Goal: Task Accomplishment & Management: Use online tool/utility

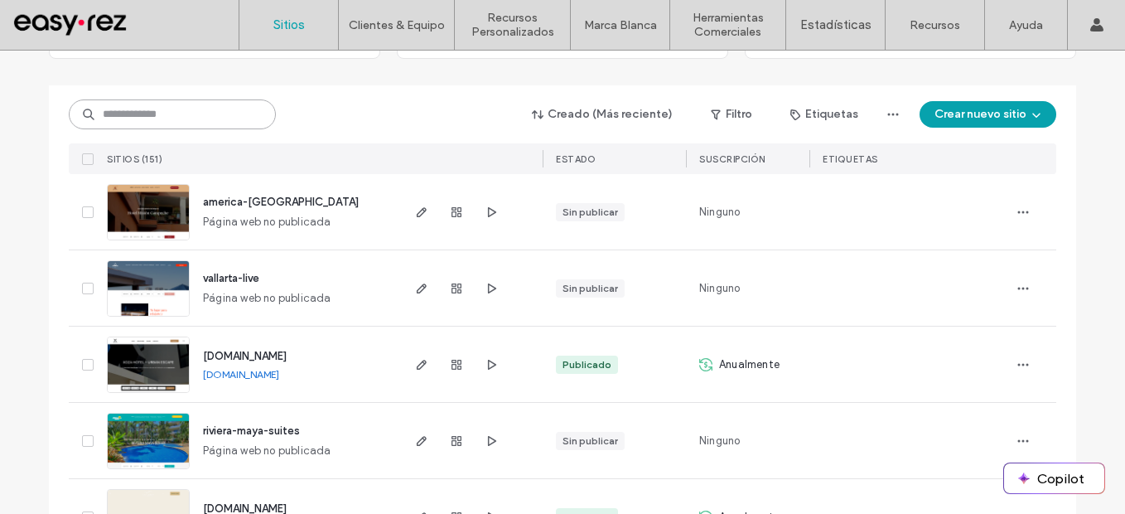
click at [232, 105] on input at bounding box center [172, 114] width 207 height 30
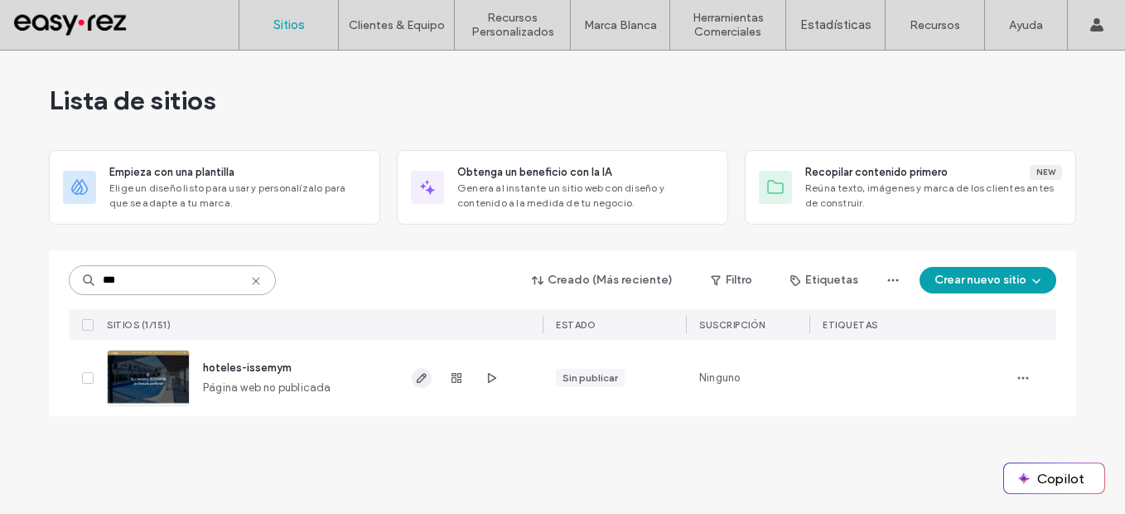
type input "***"
click at [424, 378] on use "button" at bounding box center [422, 378] width 10 height 10
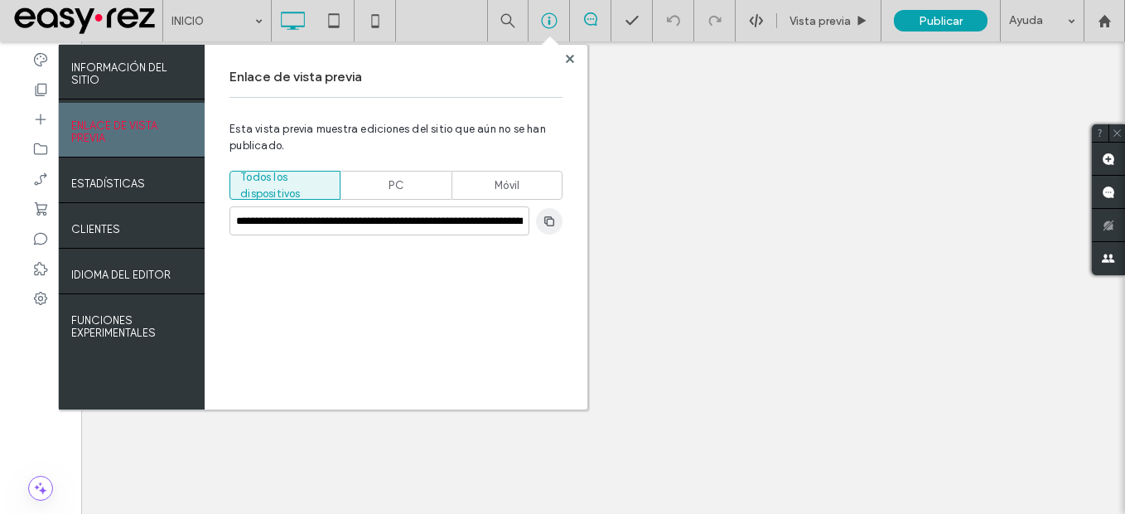
click at [546, 221] on icon "button" at bounding box center [549, 221] width 13 height 13
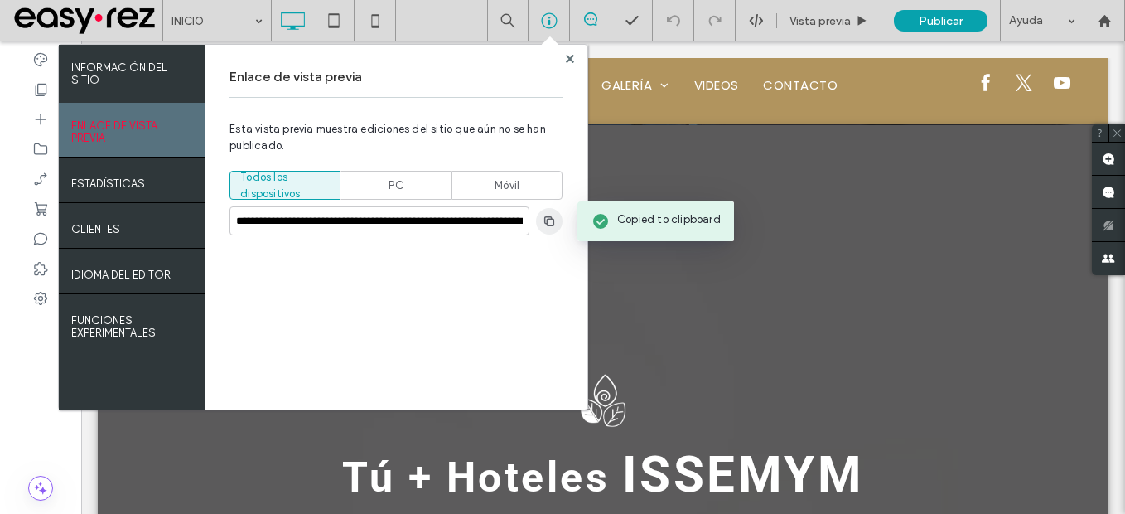
click at [547, 223] on use "button" at bounding box center [549, 220] width 10 height 10
drag, startPoint x: 573, startPoint y: 63, endPoint x: 478, endPoint y: 11, distance: 107.9
click at [573, 63] on span at bounding box center [570, 58] width 8 height 12
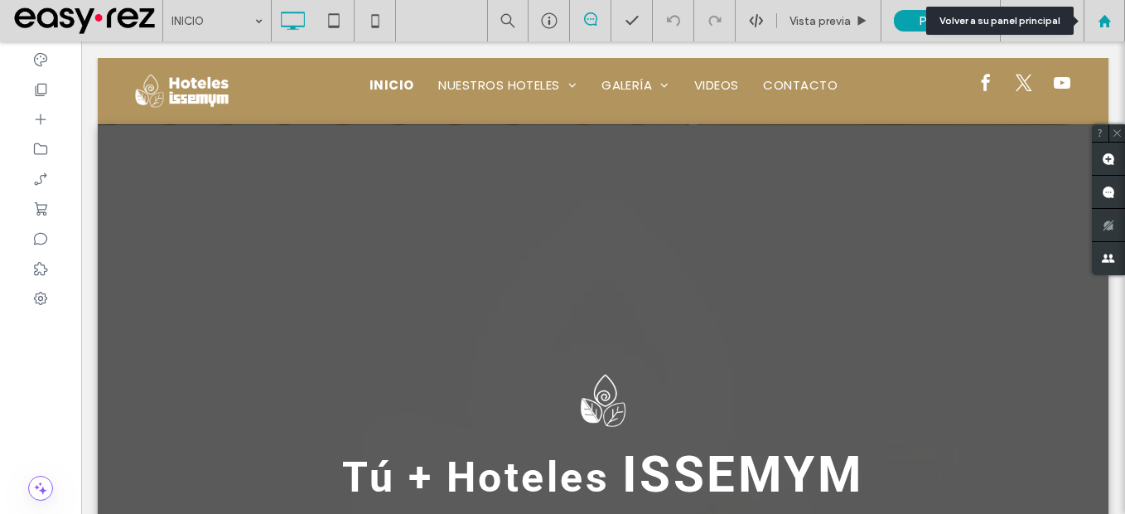
click at [1098, 31] on div at bounding box center [1104, 20] width 41 height 41
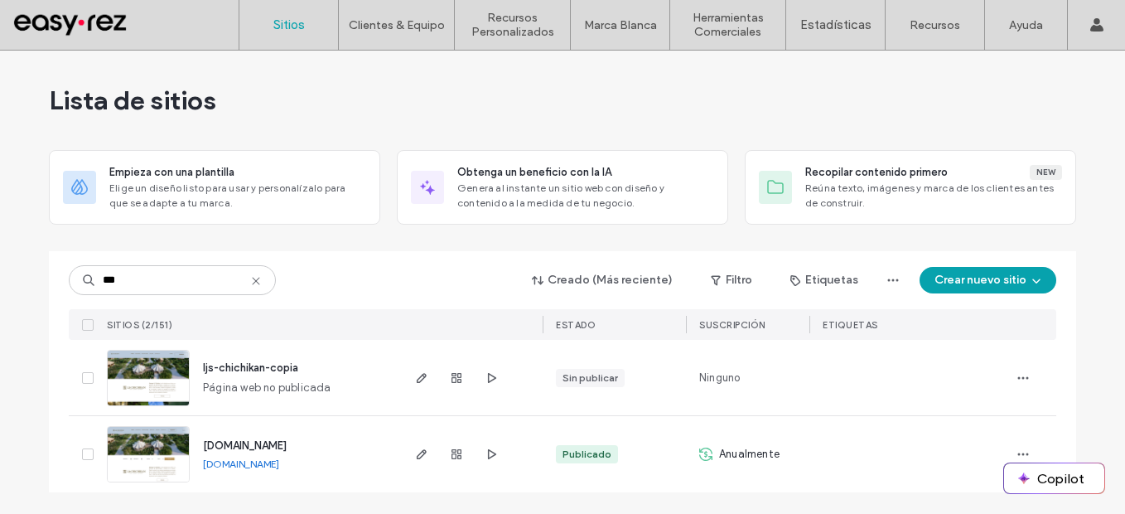
type input "***"
click at [279, 461] on link "[DOMAIN_NAME]" at bounding box center [241, 463] width 76 height 12
click at [422, 457] on use "button" at bounding box center [422, 454] width 10 height 10
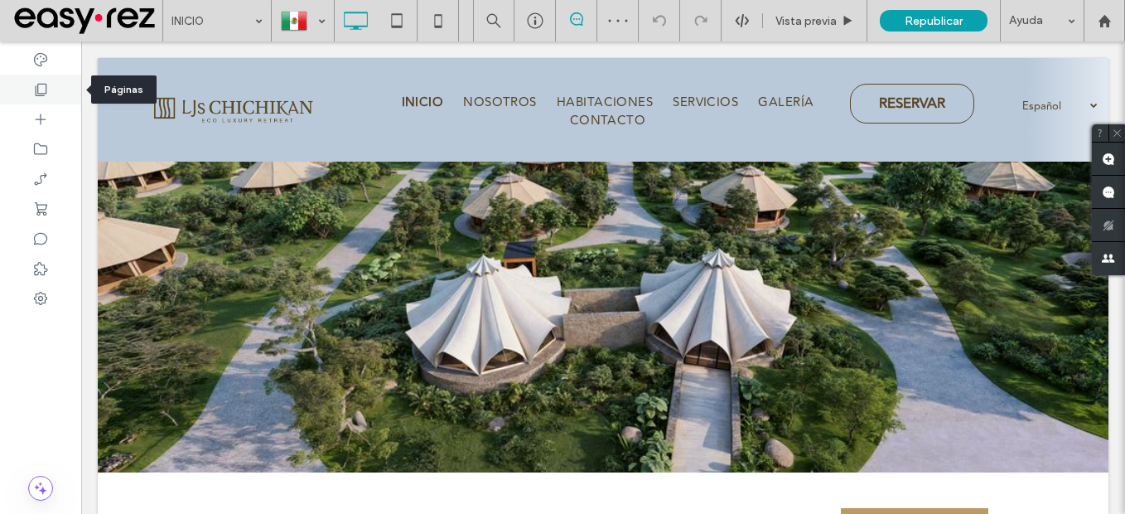
click at [39, 89] on icon at bounding box center [40, 89] width 17 height 17
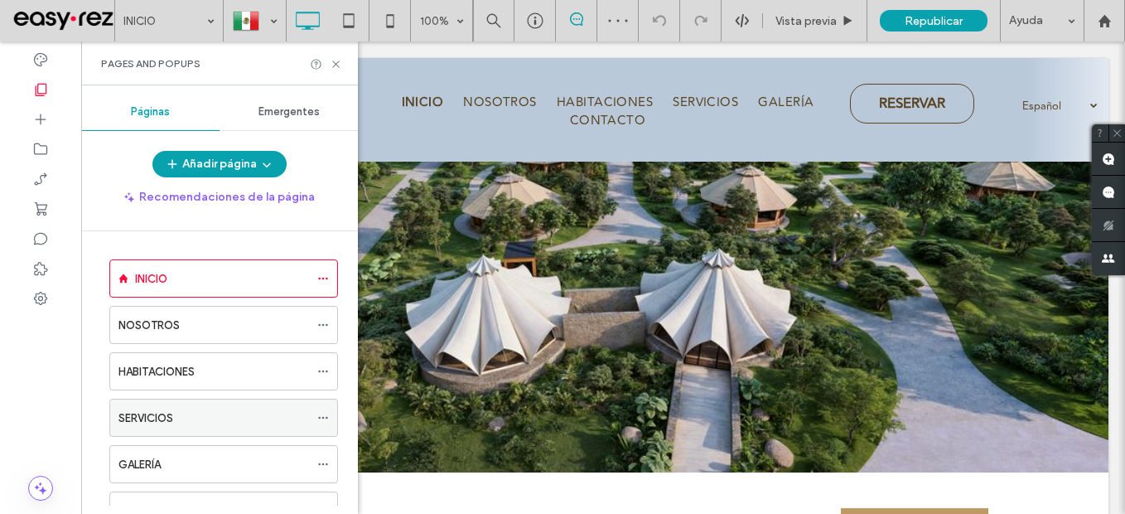
click at [155, 429] on div "SERVICIOS" at bounding box center [214, 417] width 191 height 36
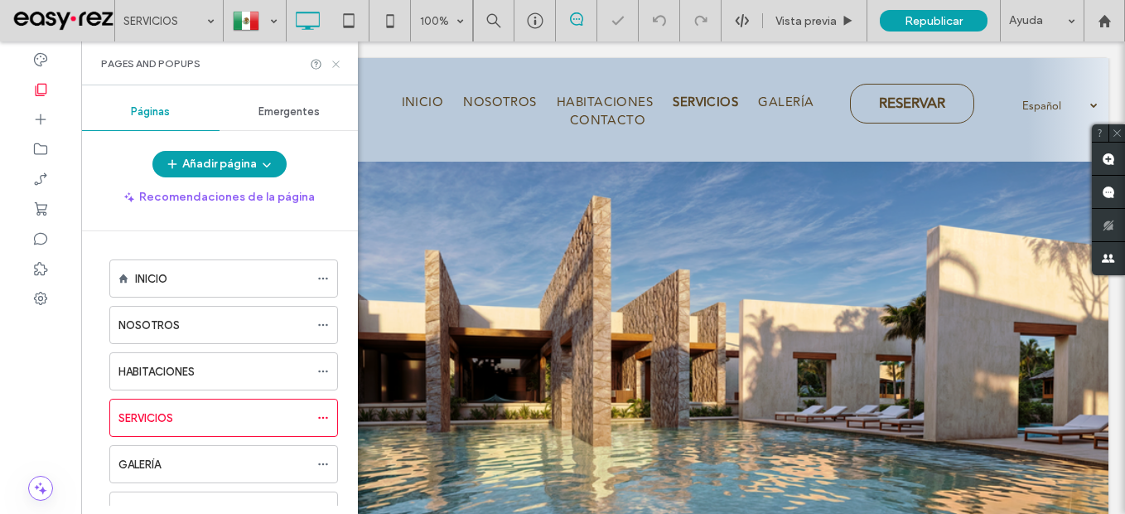
click at [335, 65] on use at bounding box center [335, 63] width 7 height 7
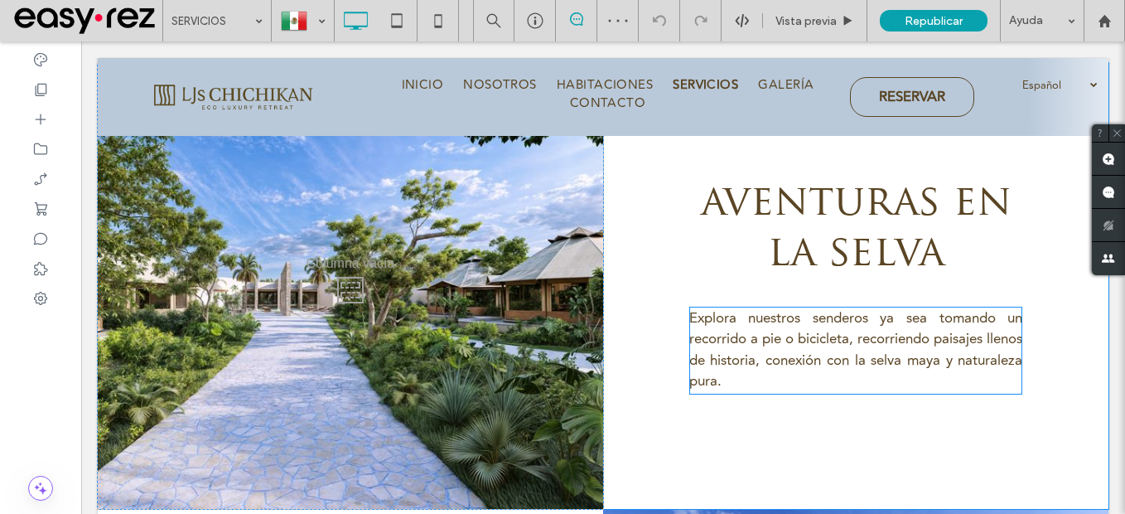
scroll to position [1492, 0]
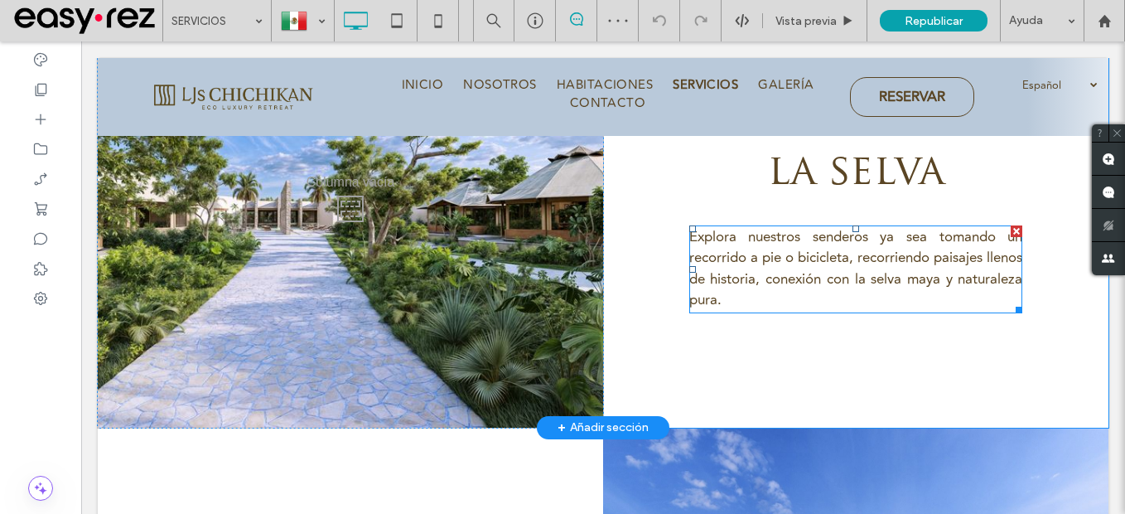
click at [797, 258] on span "Explora nuestros senderos ya sea tomando un recorrido a pie o bicicleta, recorr…" at bounding box center [856, 268] width 334 height 85
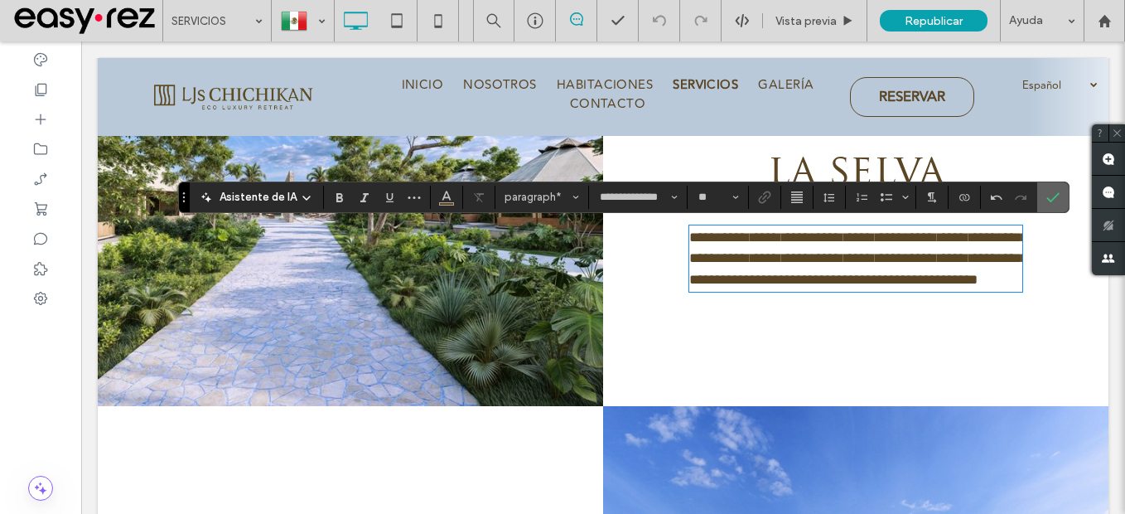
click at [1057, 193] on use "Confirmar" at bounding box center [1053, 197] width 13 height 10
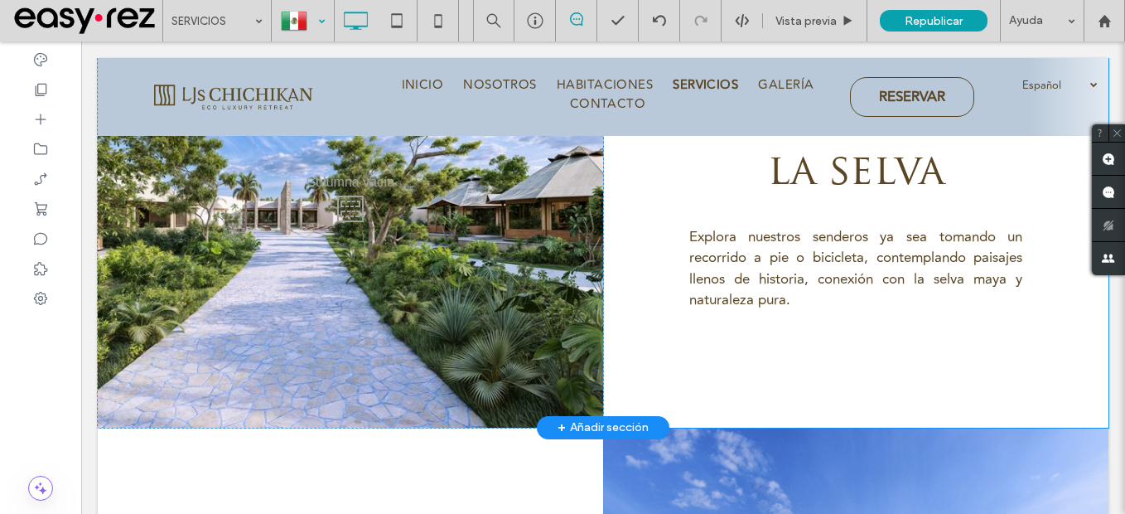
click at [307, 17] on div at bounding box center [303, 21] width 60 height 40
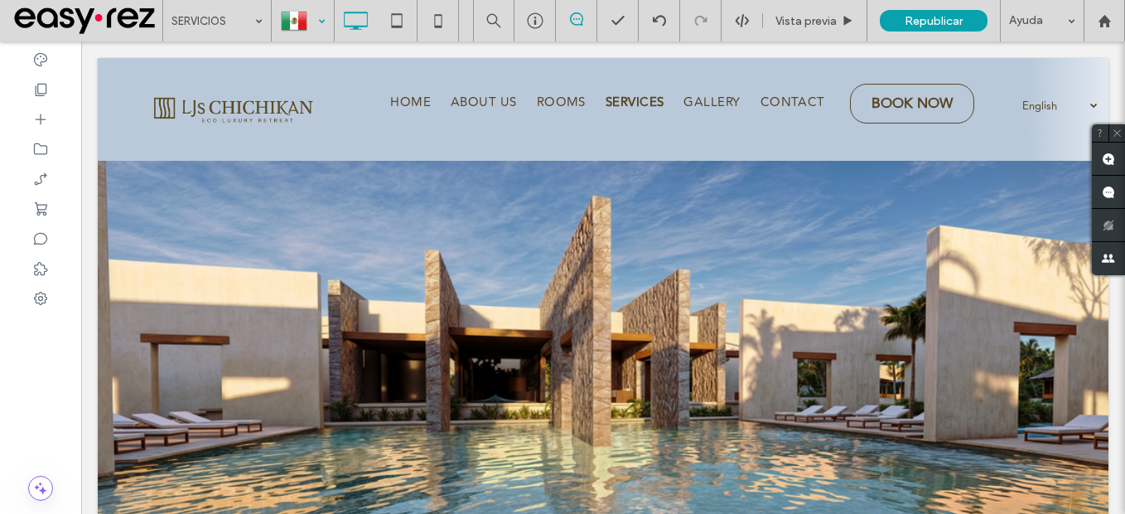
scroll to position [0, 0]
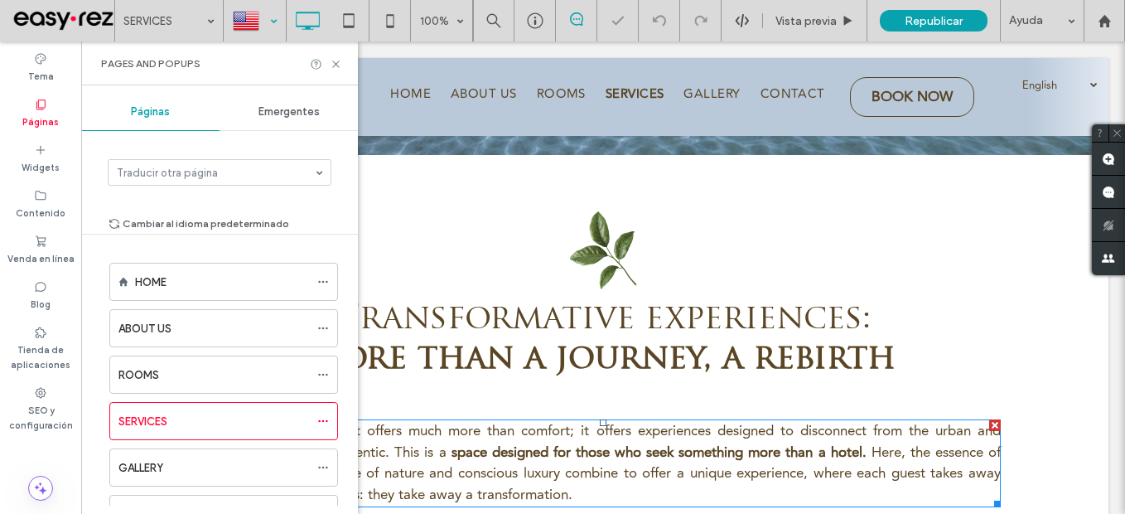
scroll to position [912, 0]
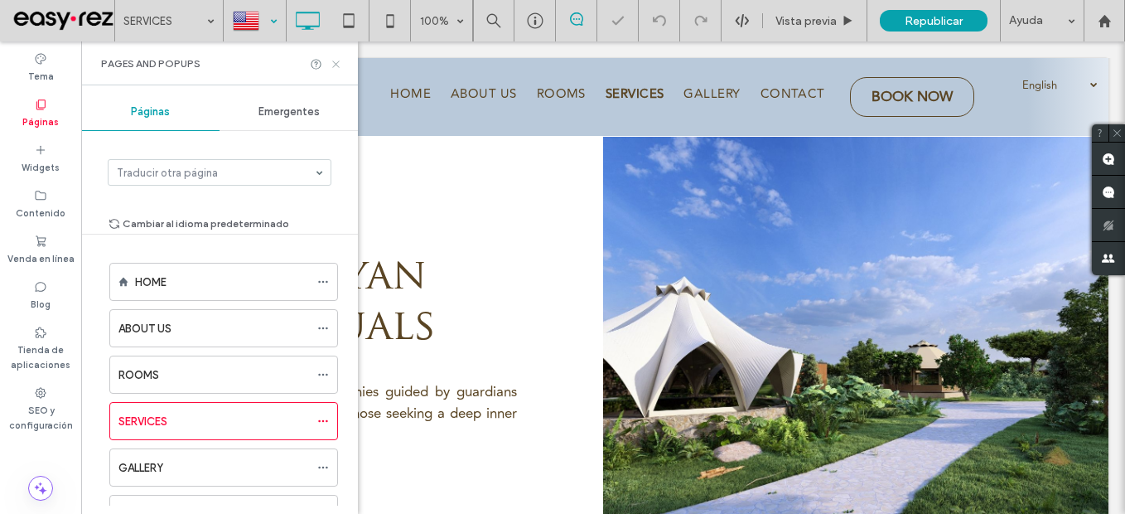
drag, startPoint x: 335, startPoint y: 61, endPoint x: 731, endPoint y: 336, distance: 482.3
click at [335, 61] on icon at bounding box center [336, 64] width 12 height 12
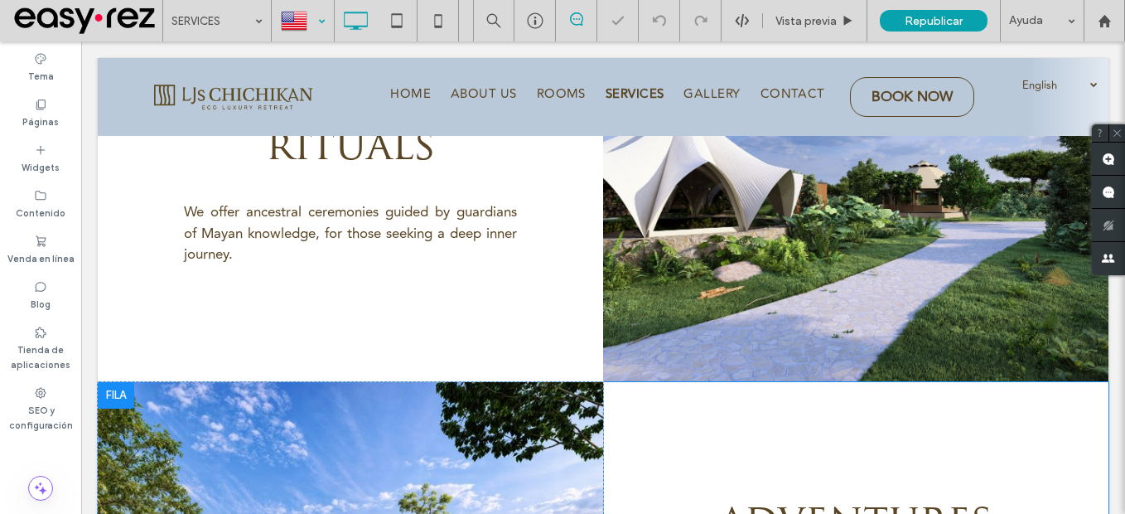
scroll to position [1326, 0]
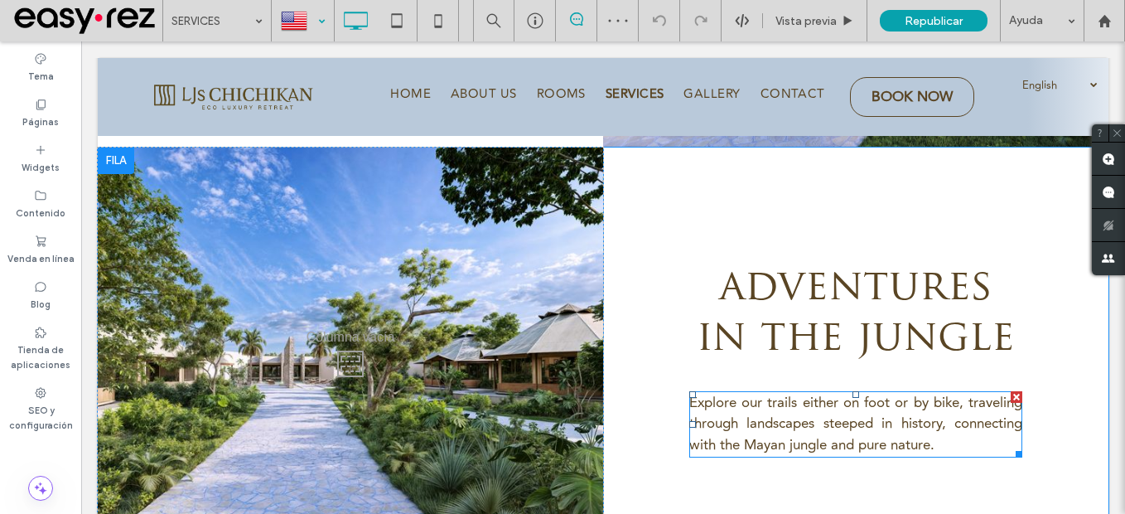
click at [854, 392] on span "Explore our trails either on foot or by bike, traveling through landscapes stee…" at bounding box center [856, 424] width 334 height 64
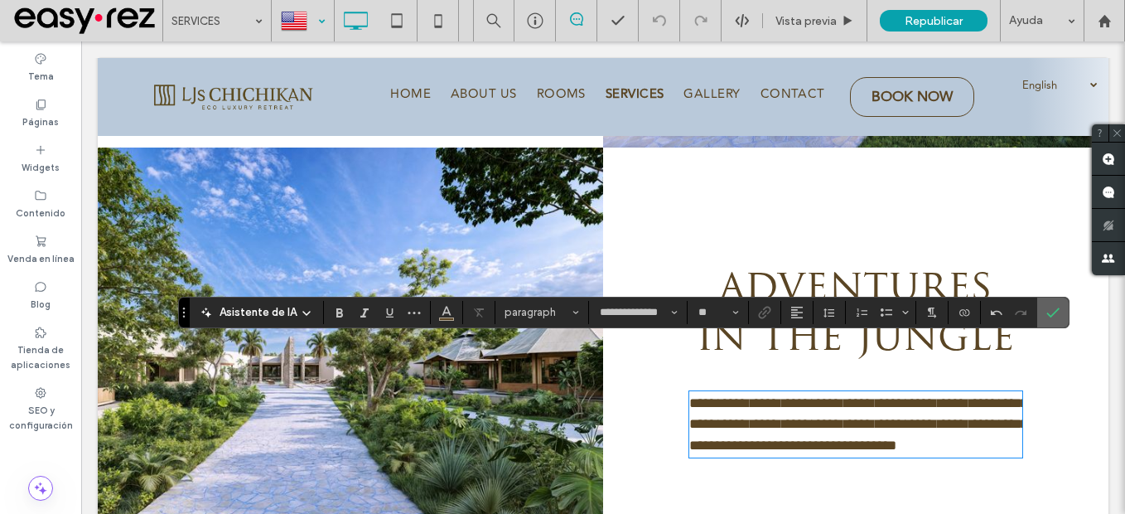
click at [1055, 306] on icon "Confirmar" at bounding box center [1053, 312] width 13 height 13
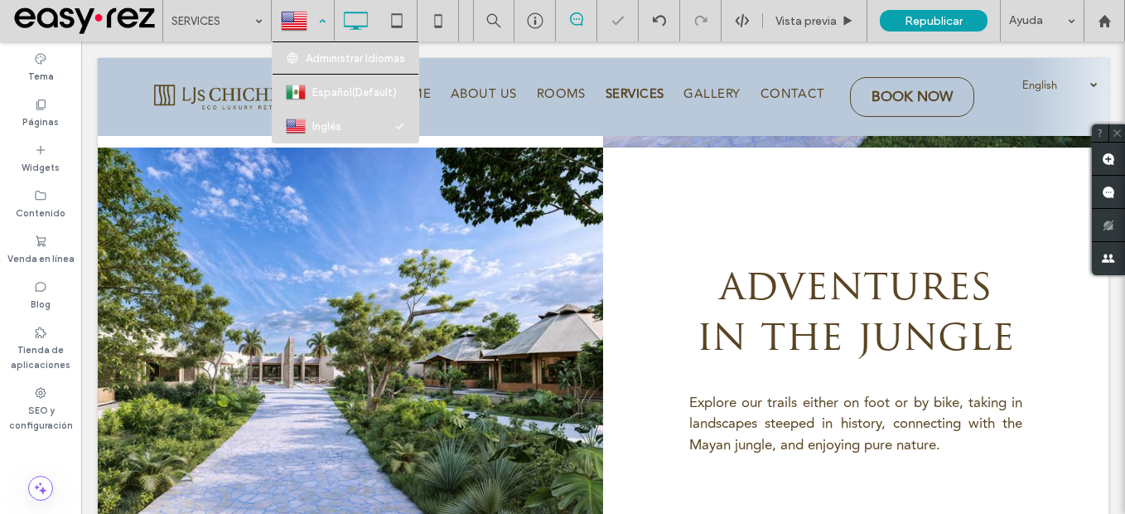
click at [312, 27] on div at bounding box center [303, 21] width 60 height 40
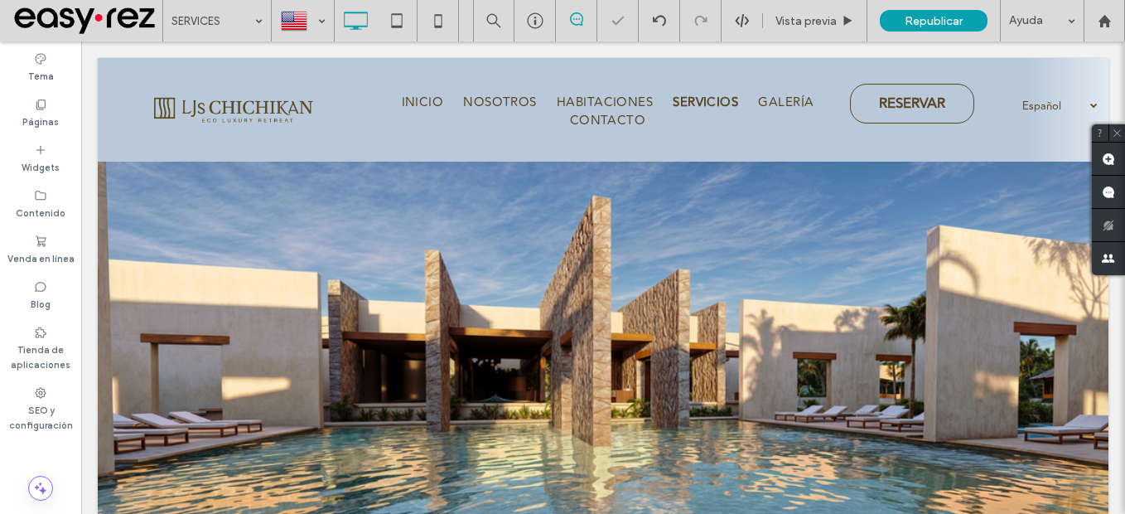
scroll to position [0, 0]
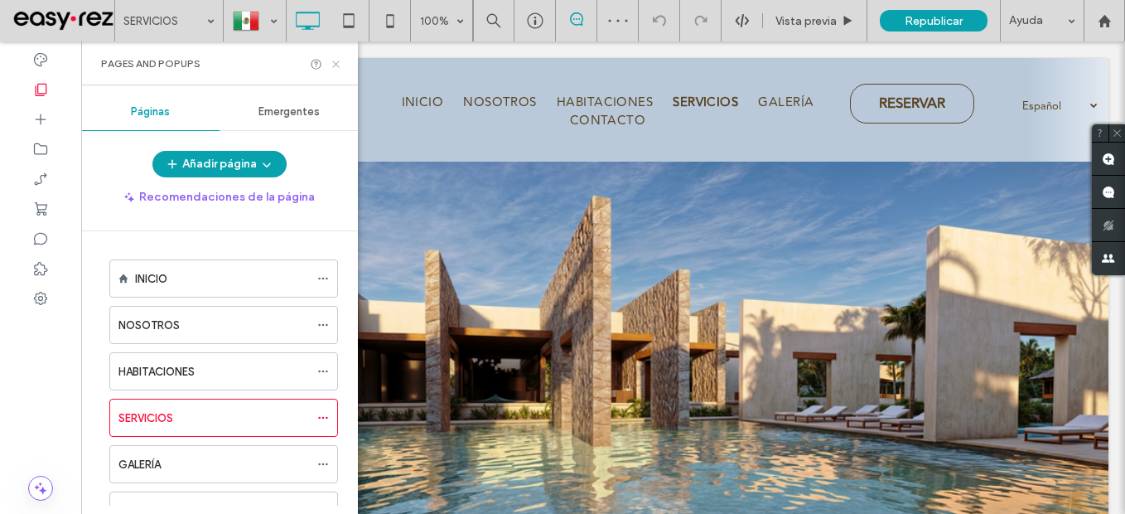
drag, startPoint x: 334, startPoint y: 66, endPoint x: 971, endPoint y: 9, distance: 639.8
click at [334, 66] on use at bounding box center [335, 63] width 7 height 7
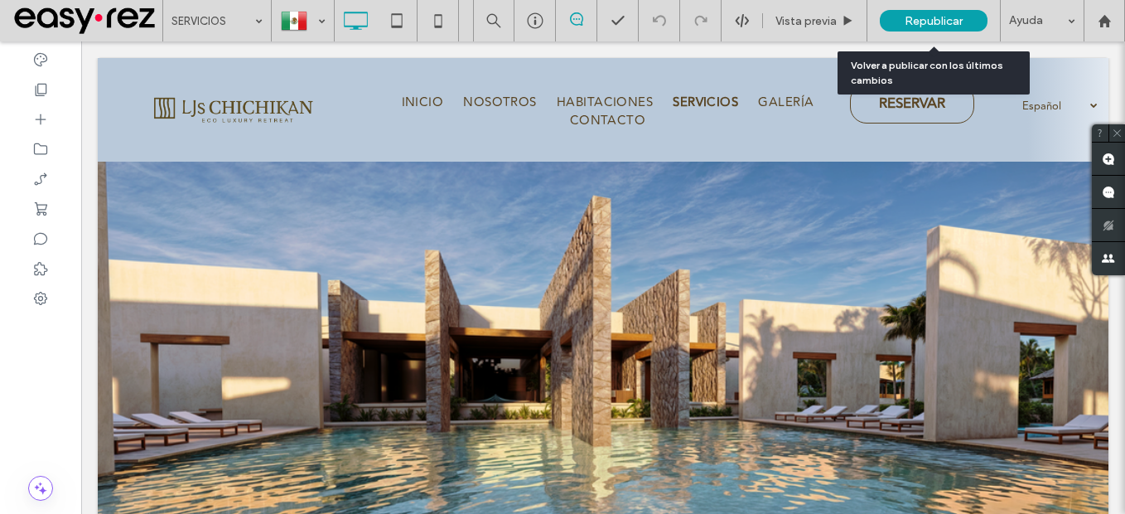
click at [942, 12] on div "Republicar" at bounding box center [934, 21] width 108 height 22
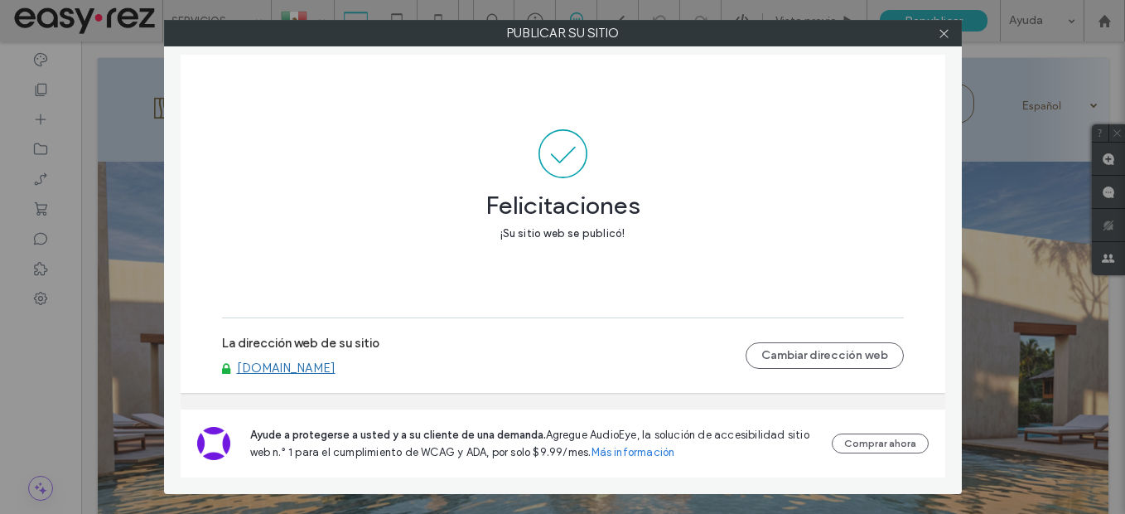
click at [288, 363] on link "[DOMAIN_NAME]" at bounding box center [286, 367] width 99 height 15
click at [943, 31] on icon at bounding box center [944, 33] width 12 height 12
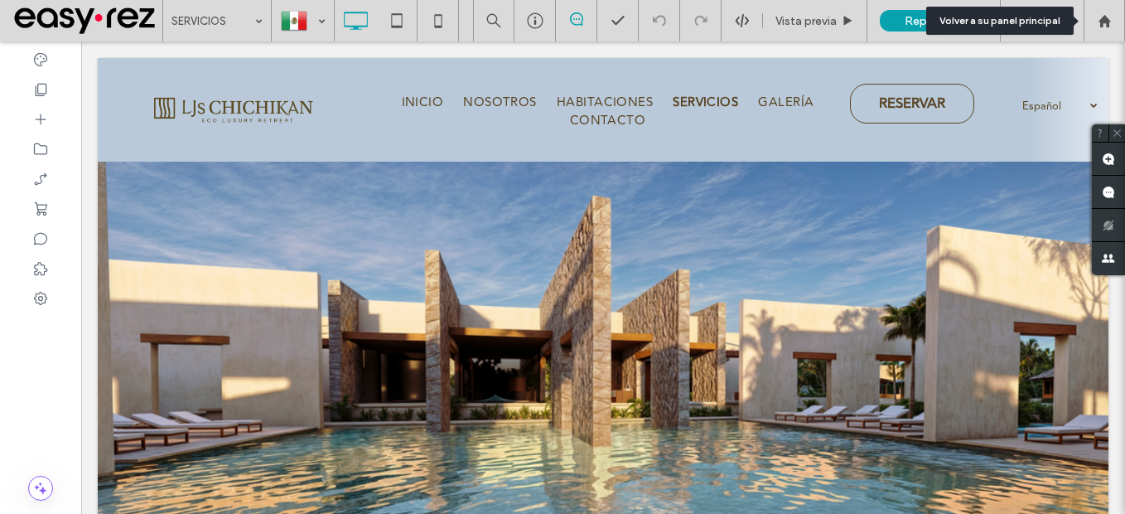
drag, startPoint x: 1110, startPoint y: 28, endPoint x: 1014, endPoint y: 4, distance: 99.1
click at [1110, 28] on div at bounding box center [1104, 20] width 41 height 41
